Goal: Task Accomplishment & Management: Use online tool/utility

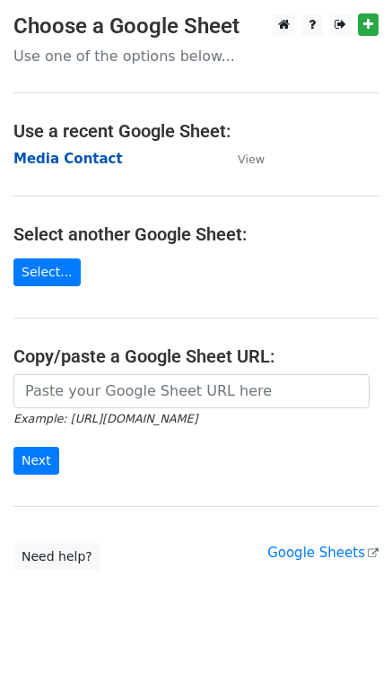
click at [59, 162] on strong "Media Contact" at bounding box center [67, 159] width 109 height 16
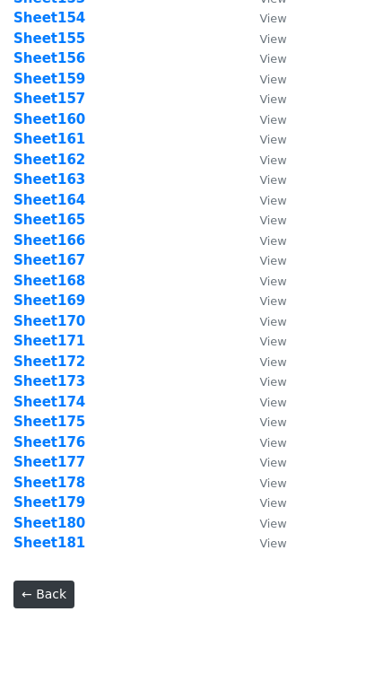
scroll to position [3258, 0]
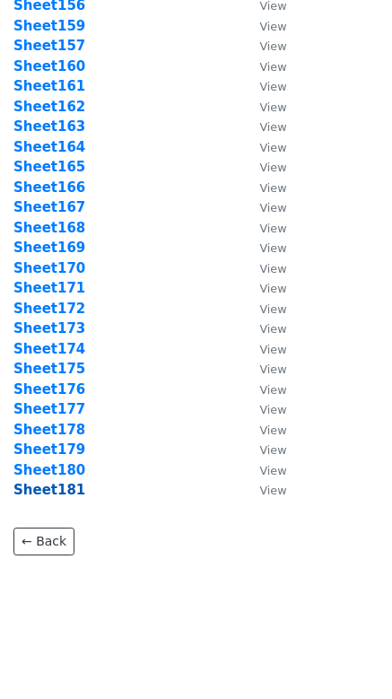
click at [58, 489] on strong "Sheet181" at bounding box center [49, 490] width 72 height 16
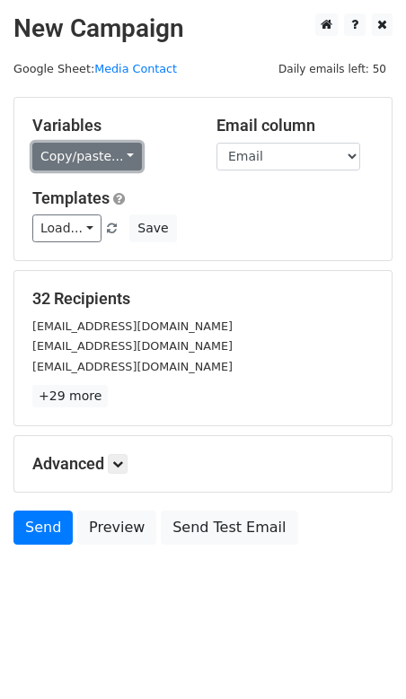
click at [110, 163] on link "Copy/paste..." at bounding box center [86, 157] width 109 height 28
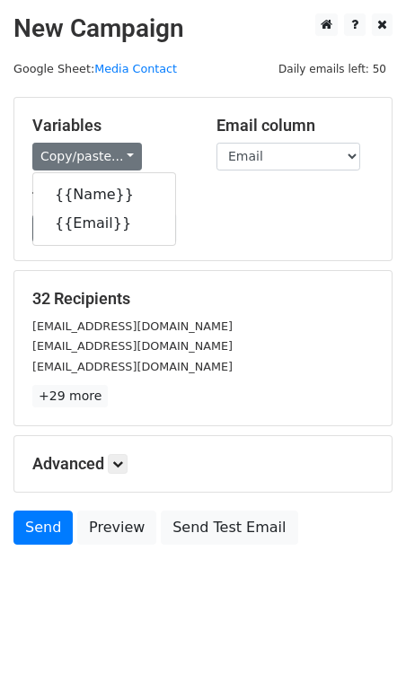
click at [223, 316] on div "mia@floofysocials.com" at bounding box center [203, 326] width 368 height 21
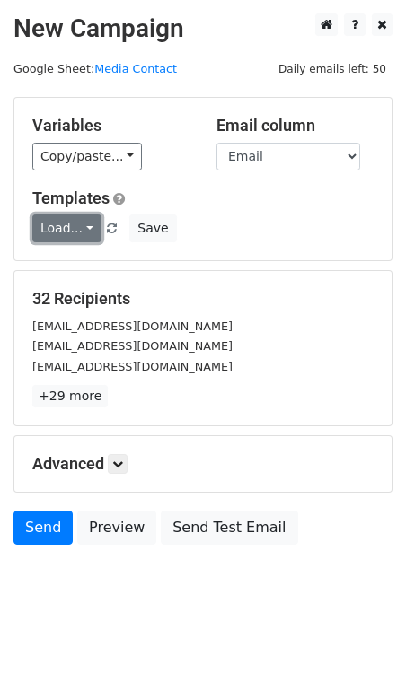
click at [83, 228] on link "Load..." at bounding box center [66, 229] width 69 height 28
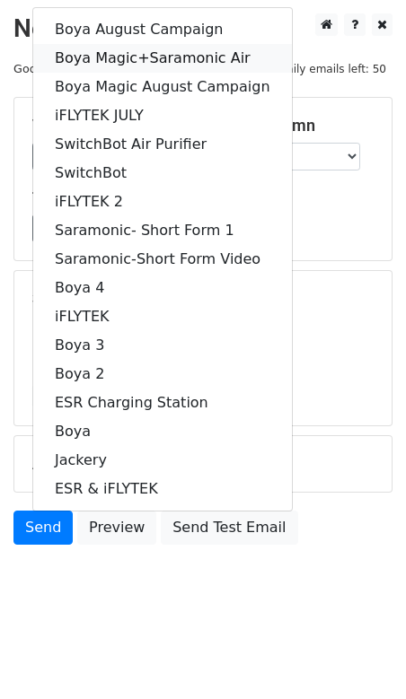
click at [188, 57] on link "Boya Magic+Saramonic Air" at bounding box center [162, 58] width 258 height 29
